Goal: Information Seeking & Learning: Learn about a topic

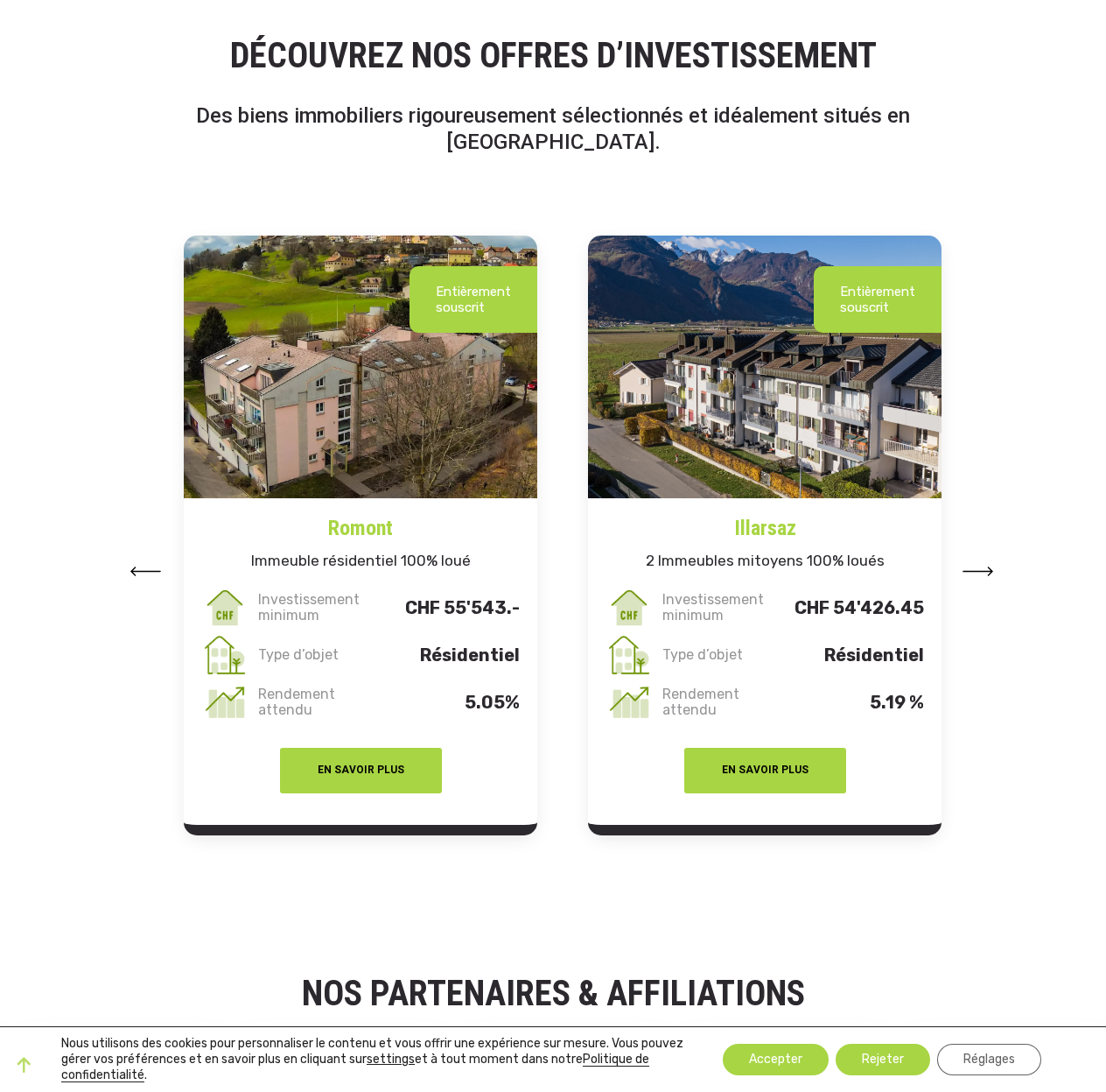
scroll to position [1972, 0]
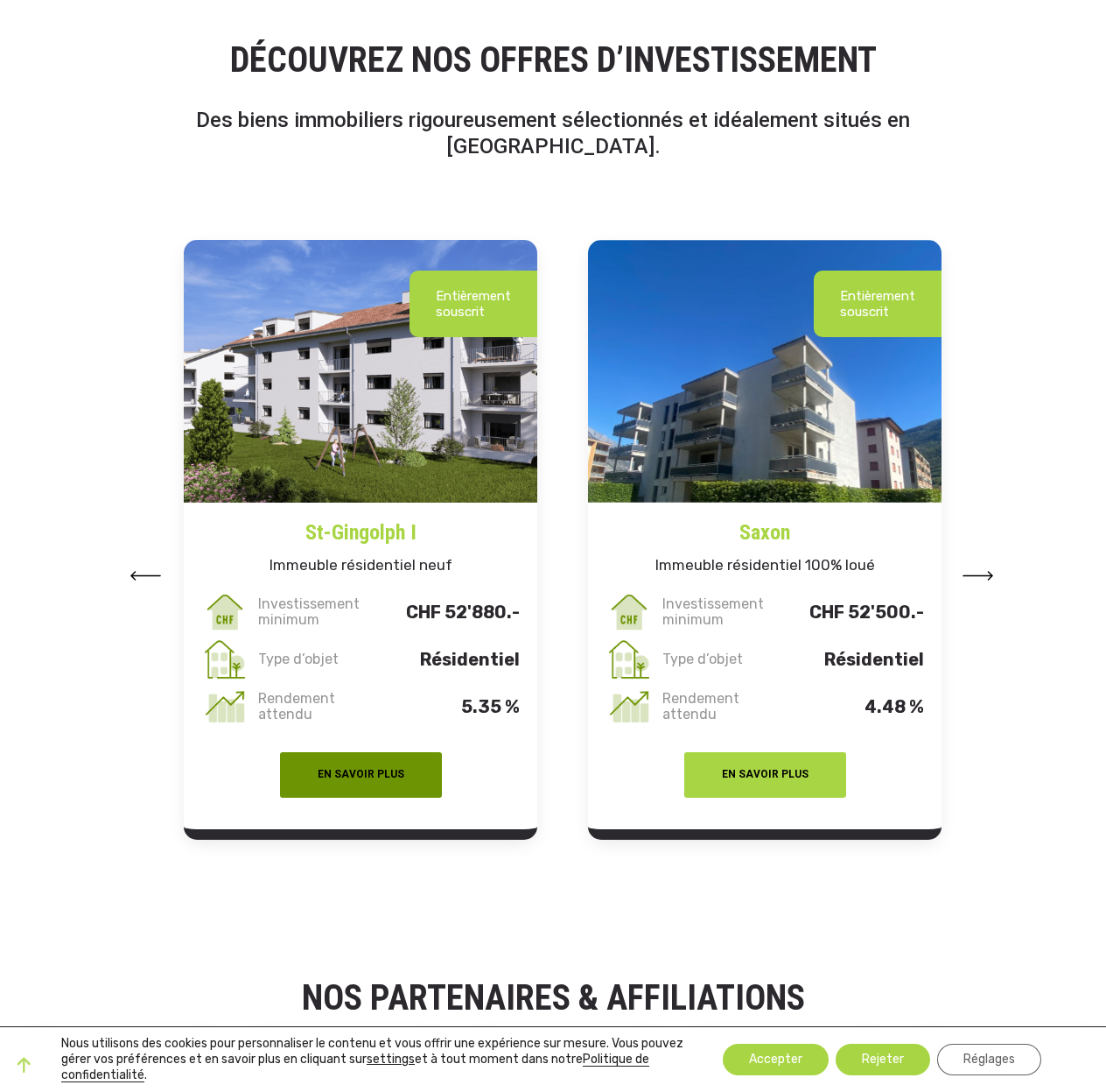
click at [363, 752] on button "EN SAVOIR PLUS" at bounding box center [361, 774] width 162 height 45
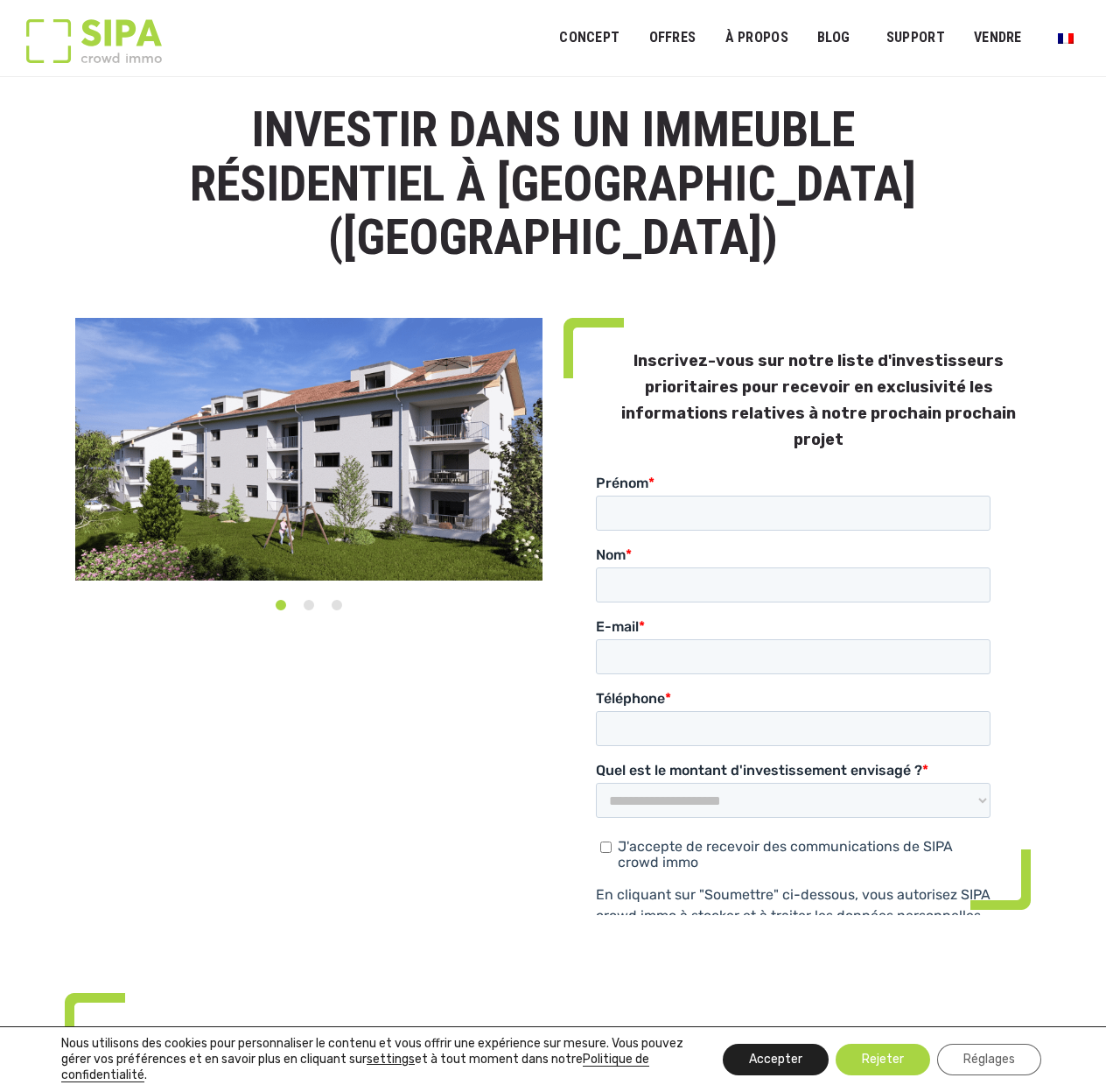
click at [782, 1061] on button "Accepter" at bounding box center [776, 1059] width 106 height 32
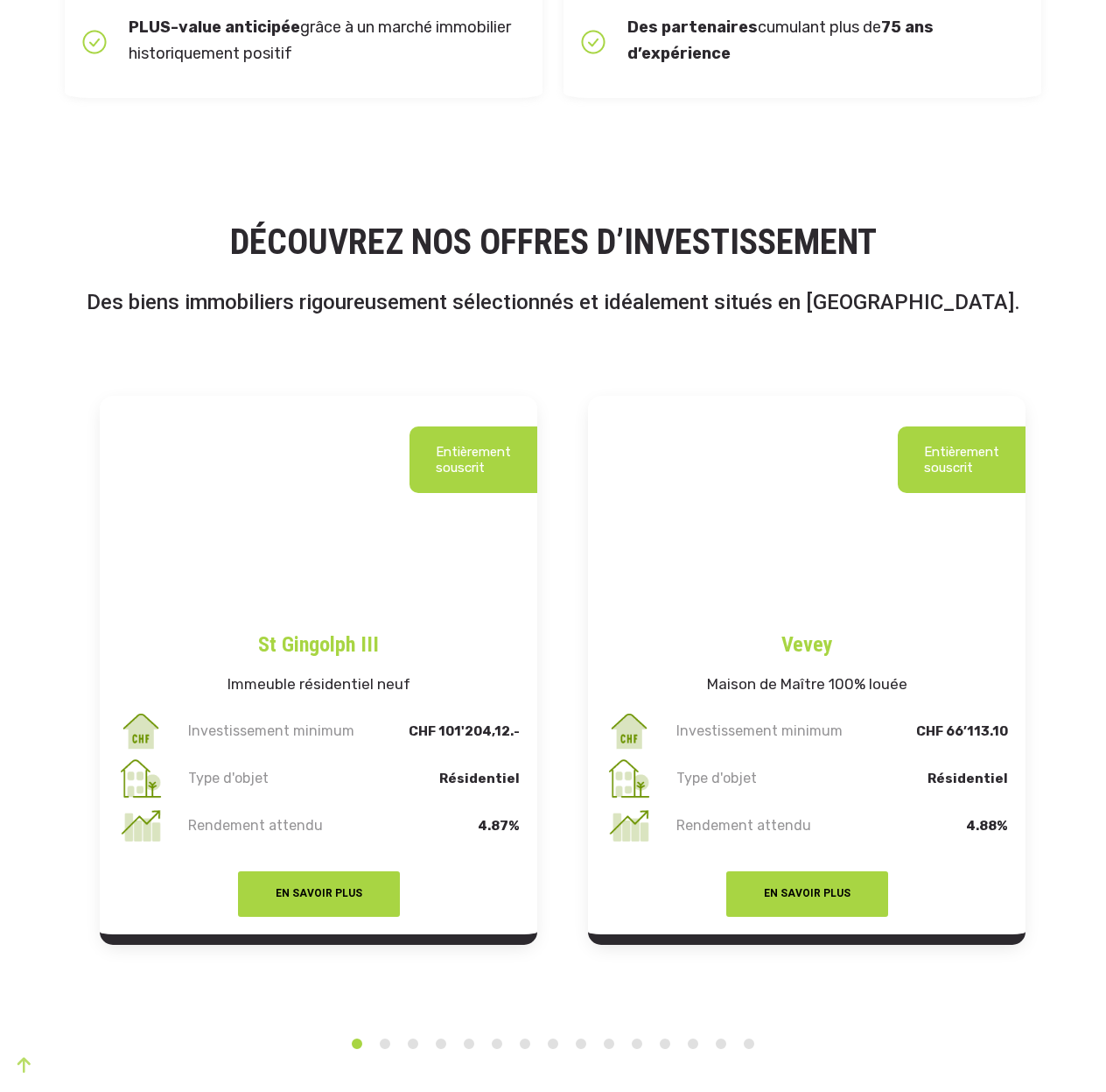
scroll to position [2942, 0]
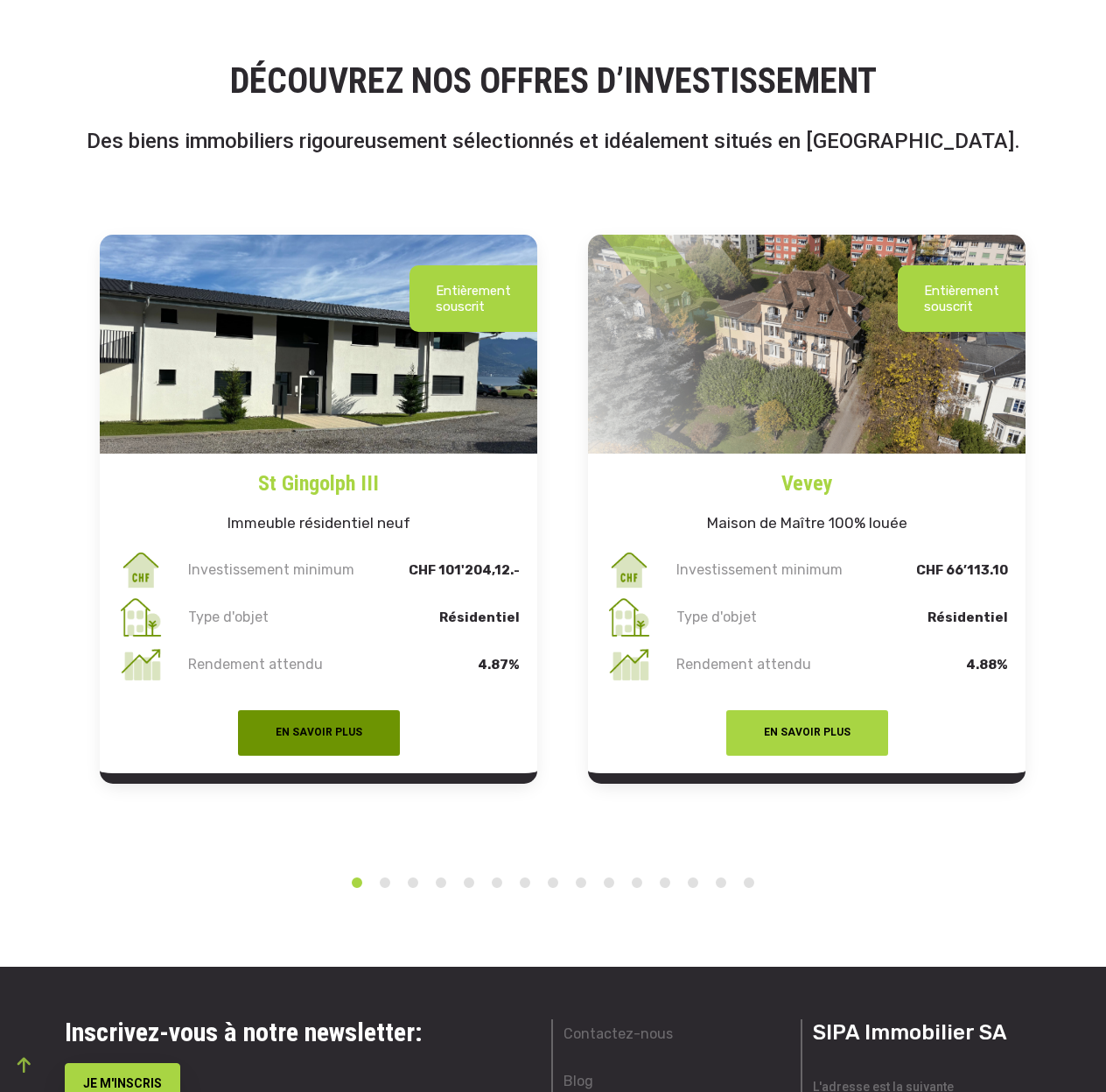
click at [302, 710] on button "EN SAVOIR PLUS" at bounding box center [319, 732] width 162 height 45
